Goal: Book appointment/travel/reservation

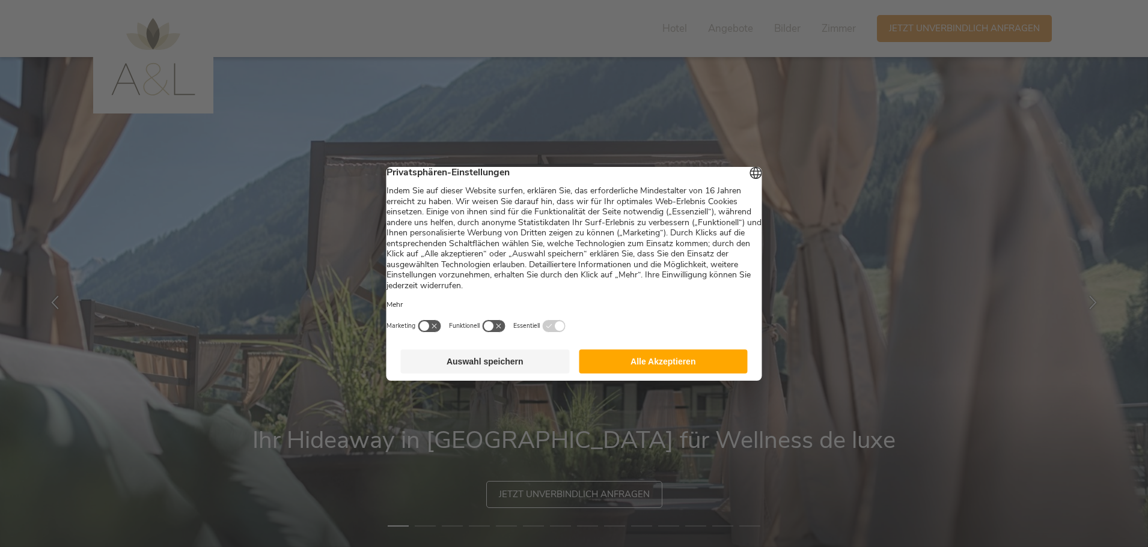
click at [506, 369] on button "Auswahl speichern" at bounding box center [485, 362] width 169 height 24
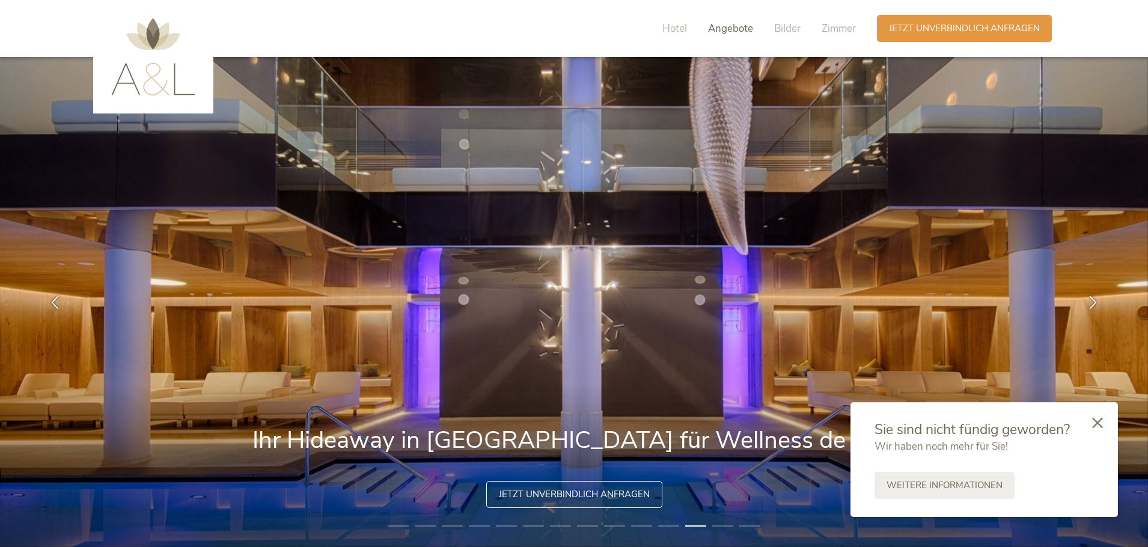
click at [737, 29] on span "Angebote" at bounding box center [730, 29] width 45 height 14
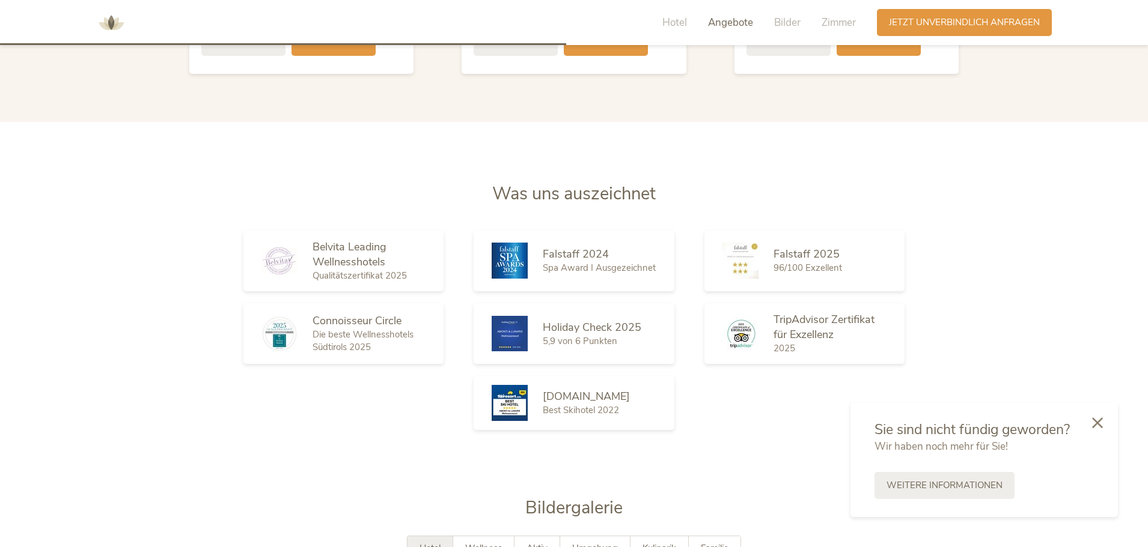
scroll to position [1817, 0]
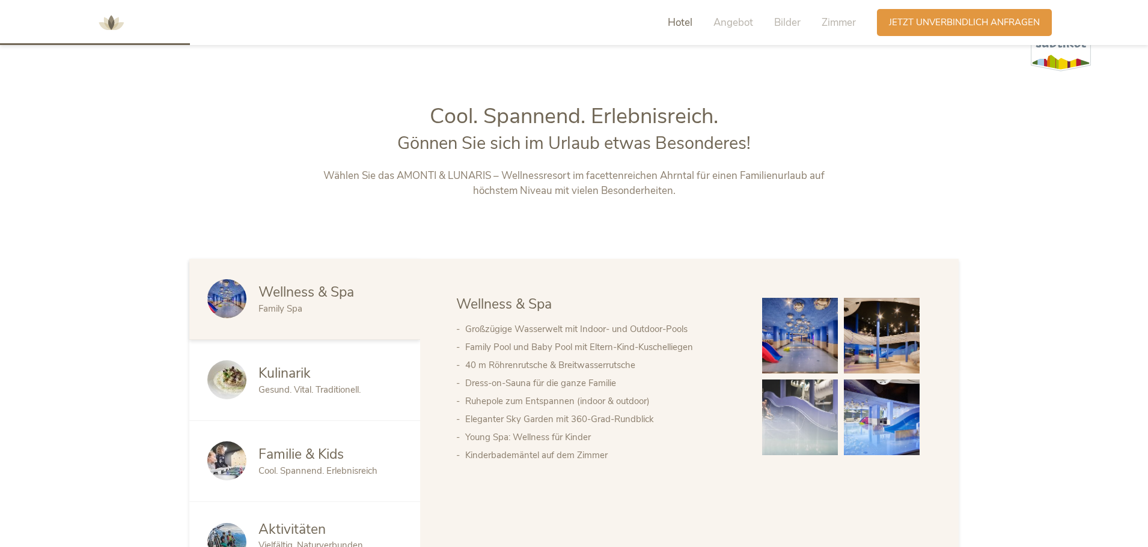
scroll to position [1095, 0]
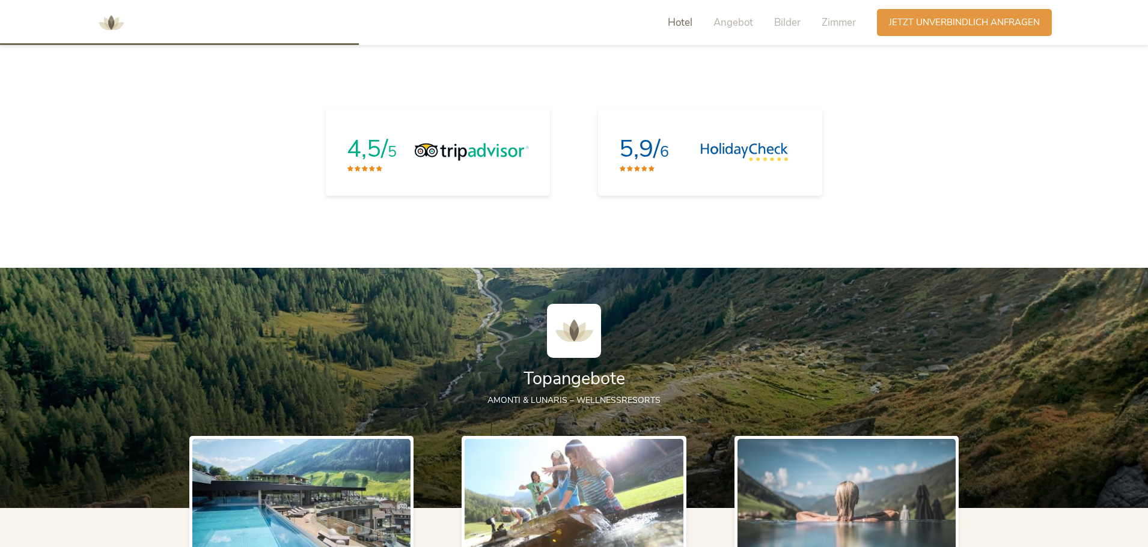
click at [1014, 399] on div at bounding box center [574, 388] width 1148 height 240
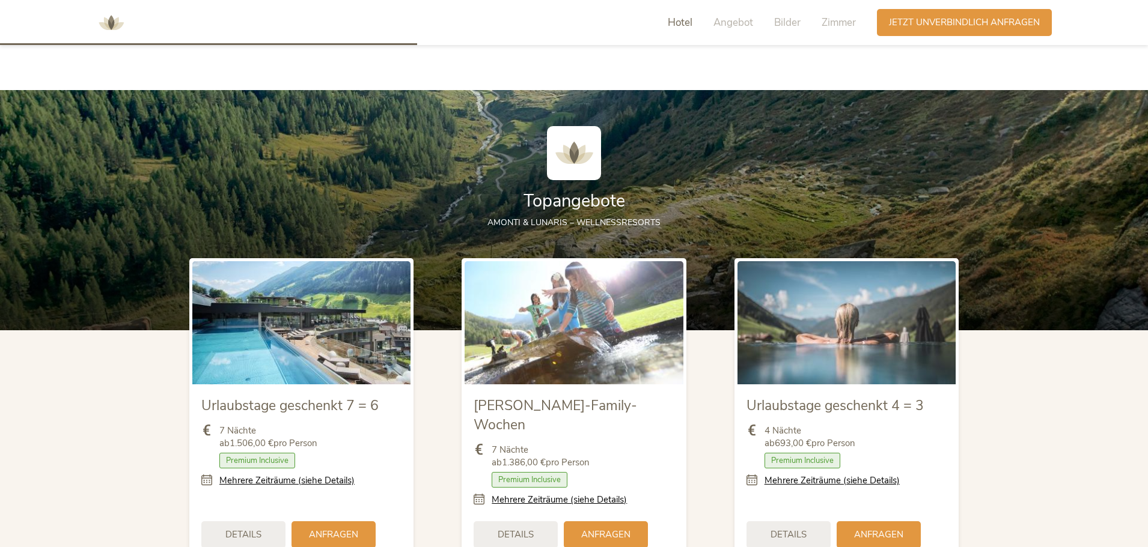
scroll to position [1275, 0]
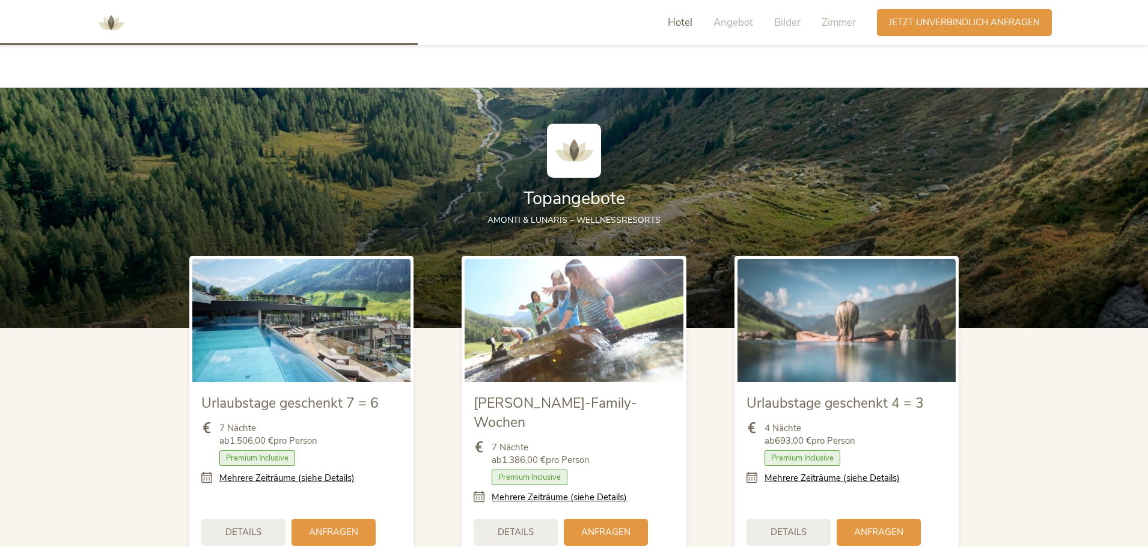
click at [1063, 437] on section "Topangebote AMONTI & LUNARIS – Wellnessresorts Urlaubstage geschenkt 7 = 6 7 Nä…" at bounding box center [574, 350] width 1148 height 524
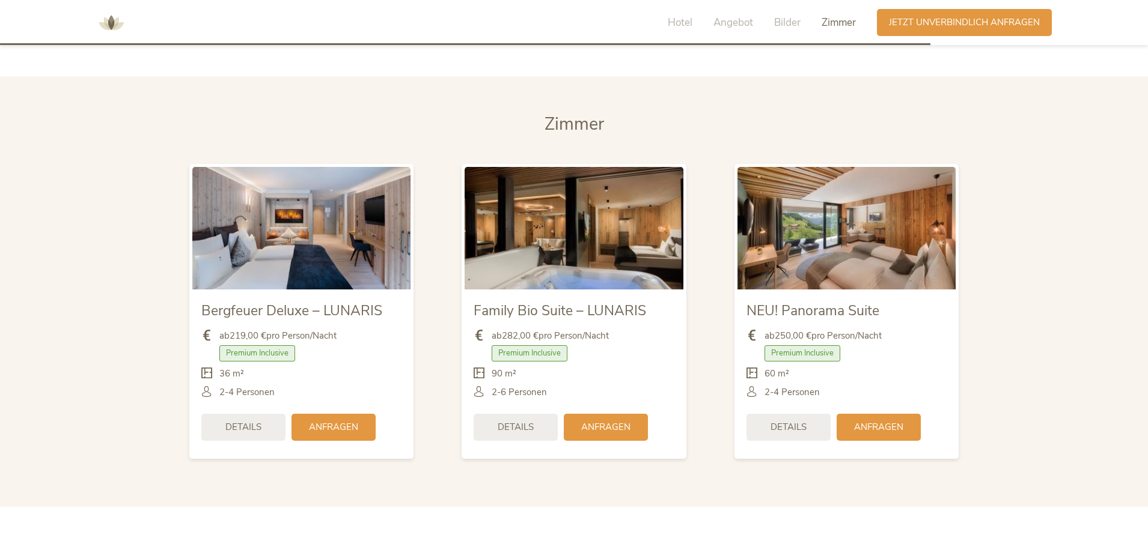
scroll to position [2842, 0]
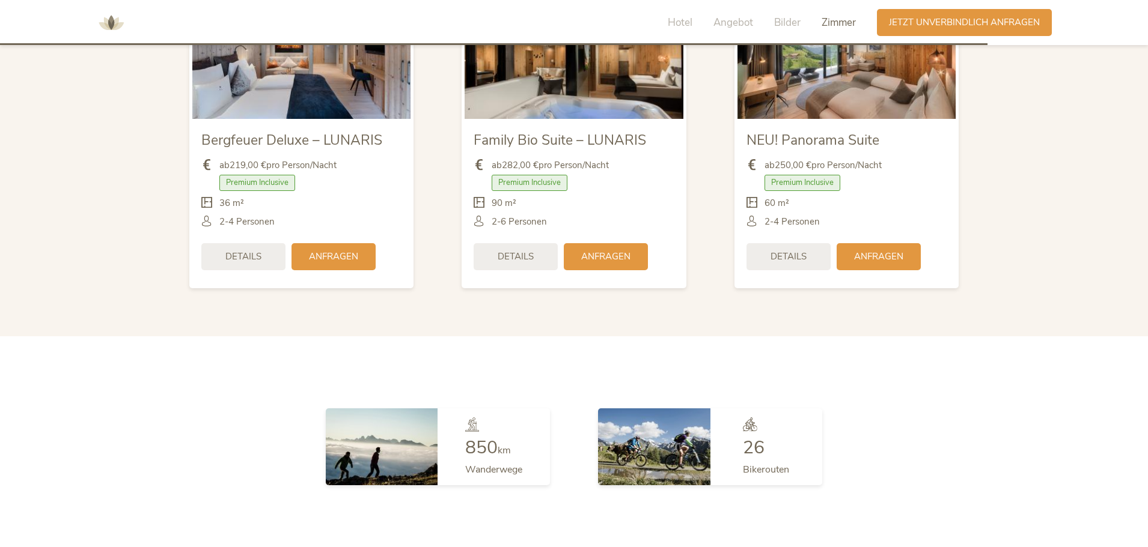
drag, startPoint x: 1068, startPoint y: 465, endPoint x: 492, endPoint y: 348, distance: 588.0
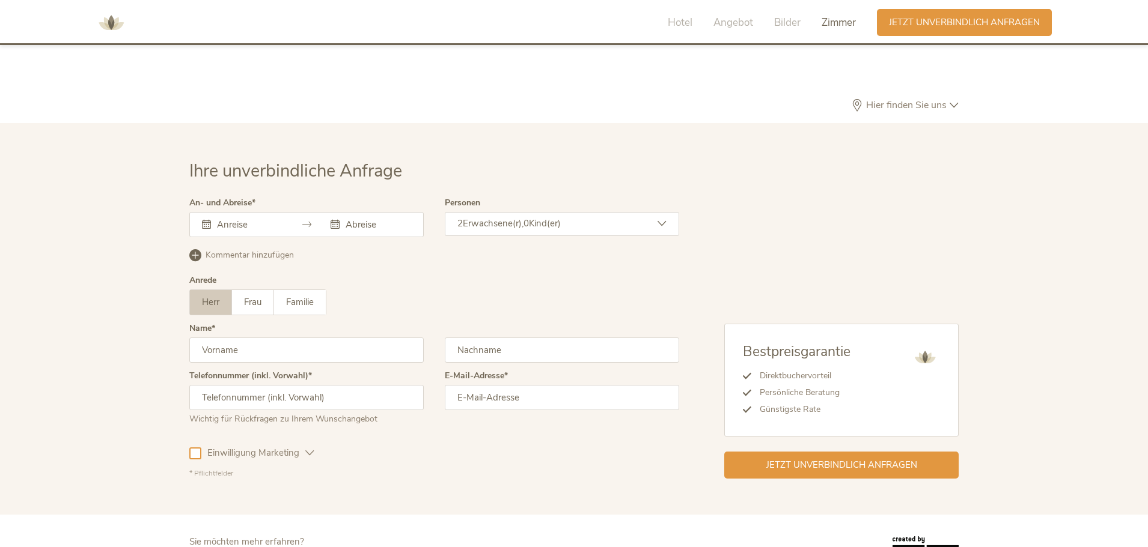
scroll to position [3502, 0]
